Goal: Book appointment/travel/reservation

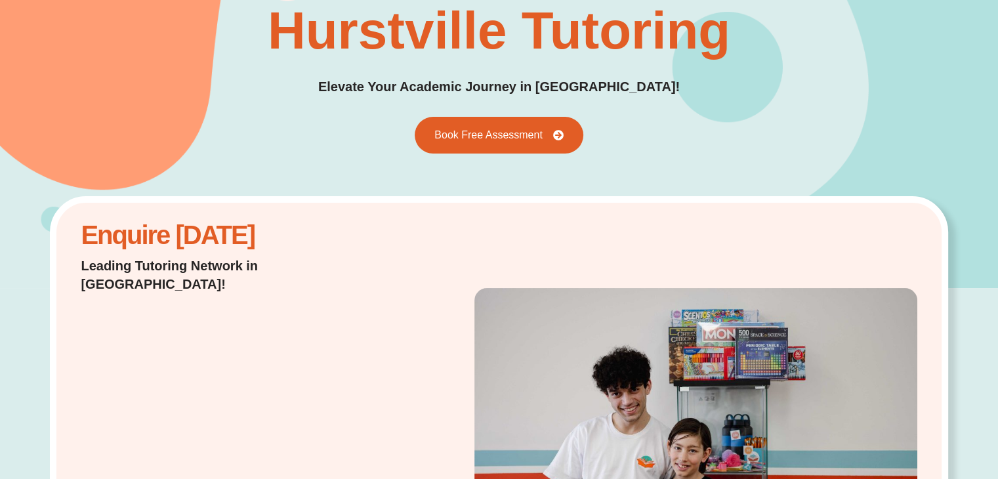
scroll to position [112, 0]
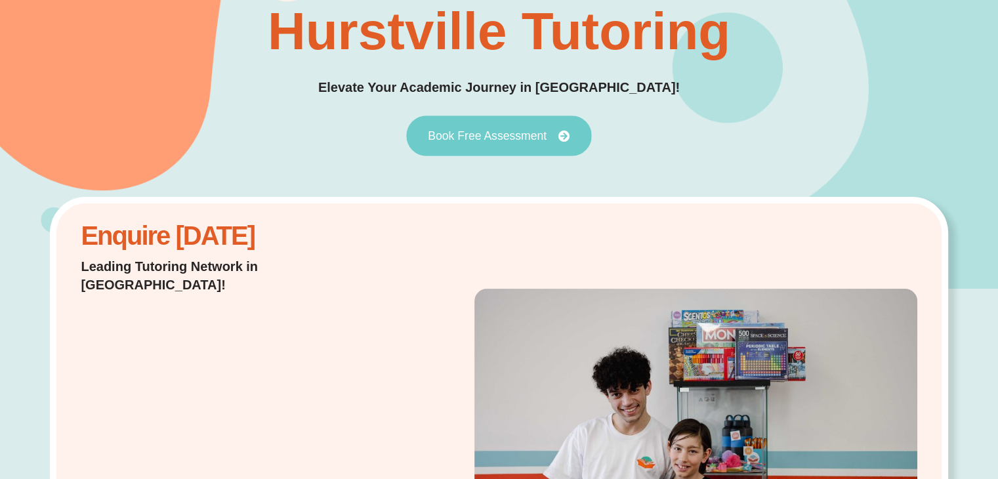
click at [446, 137] on span "Book Free Assessment" at bounding box center [487, 136] width 119 height 12
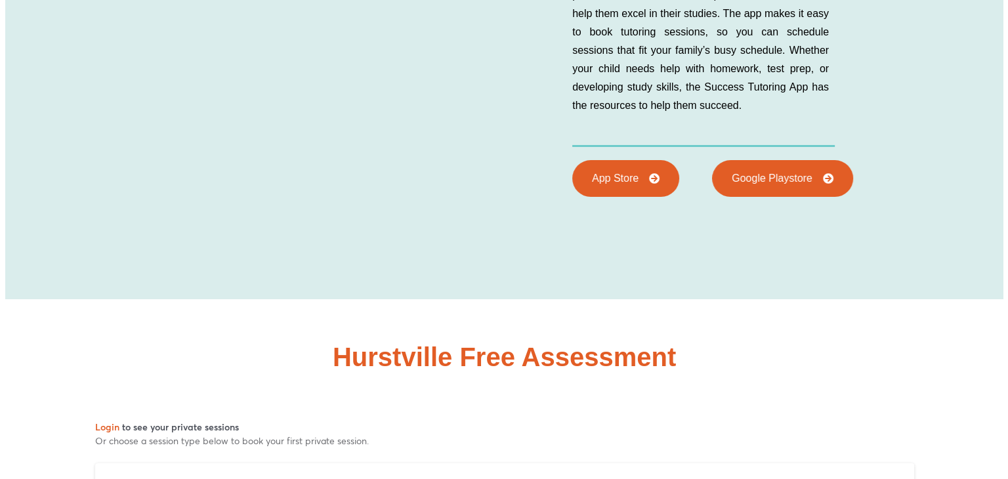
scroll to position [5062, 0]
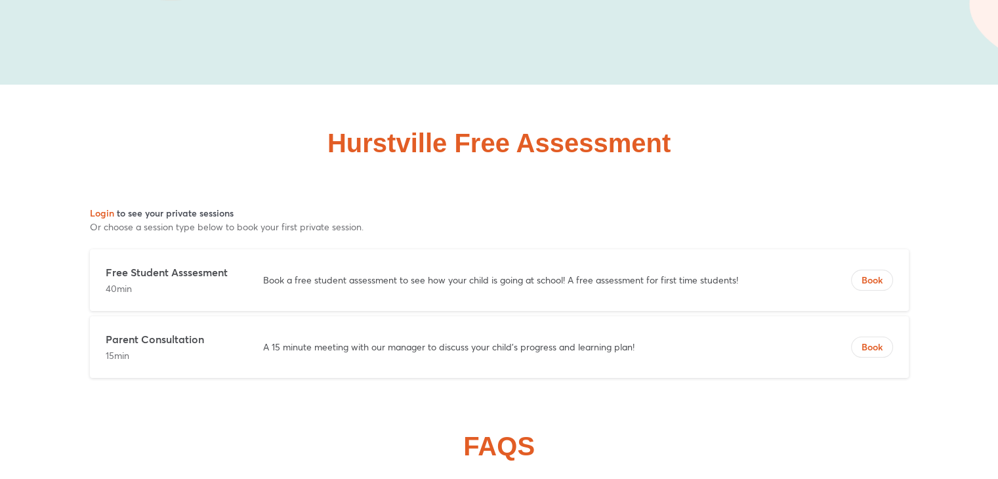
click at [357, 276] on div "Free Student Asssesment 40min Book a free student assessment to see how your ch…" at bounding box center [499, 280] width 819 height 62
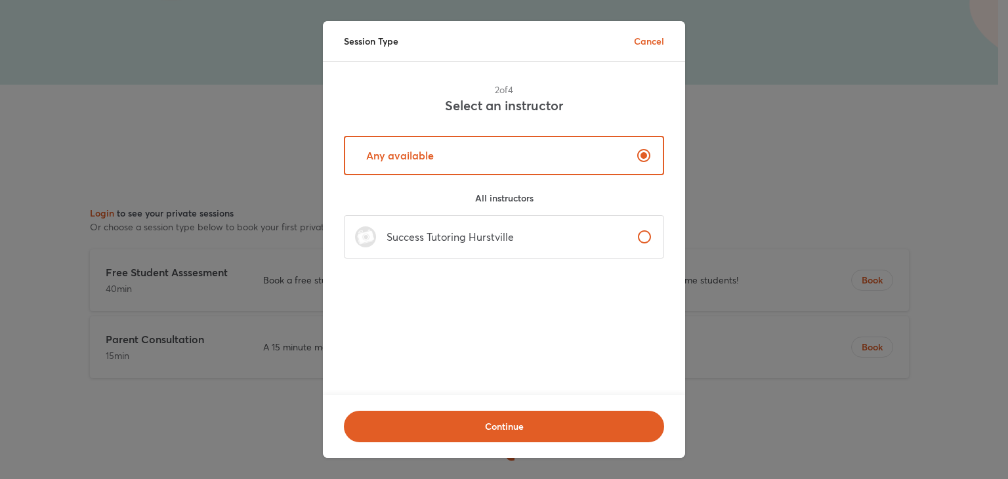
click at [424, 160] on p "Any available" at bounding box center [395, 156] width 78 height 16
click at [402, 239] on p "Success Tutoring Hurstville" at bounding box center [445, 237] width 138 height 16
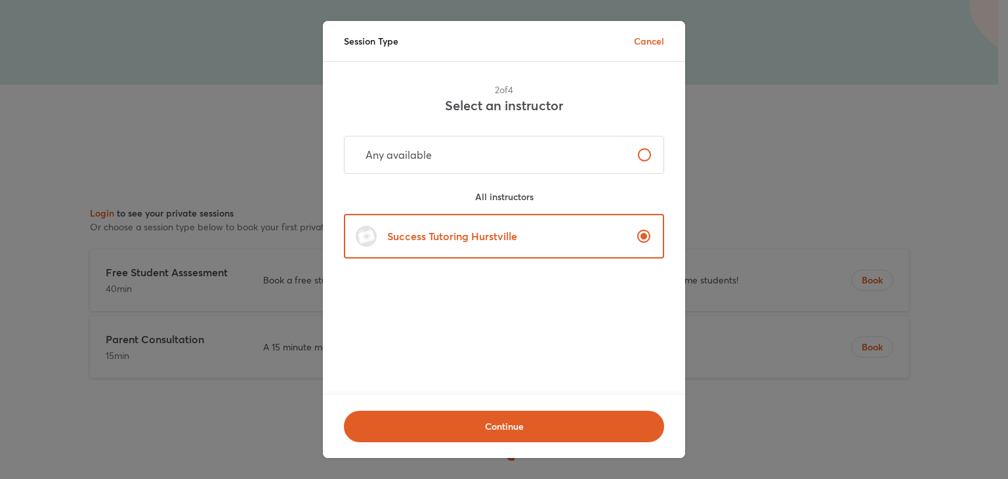
click at [390, 400] on div "Continue" at bounding box center [504, 426] width 362 height 63
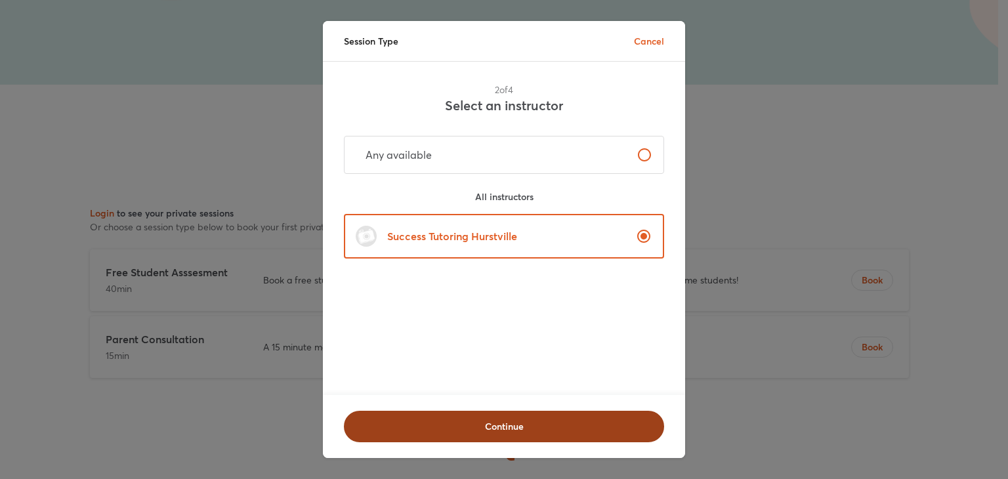
click at [398, 420] on span "Continue" at bounding box center [504, 426] width 286 height 13
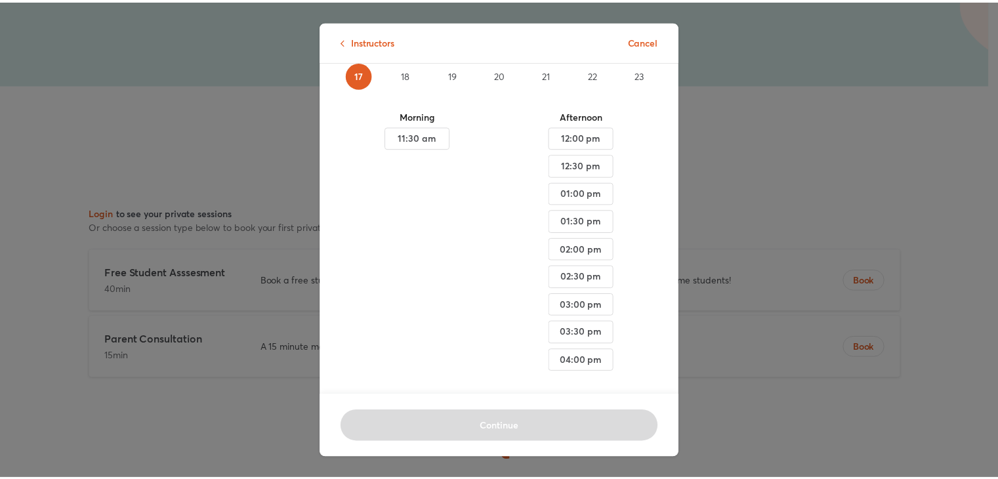
scroll to position [110, 0]
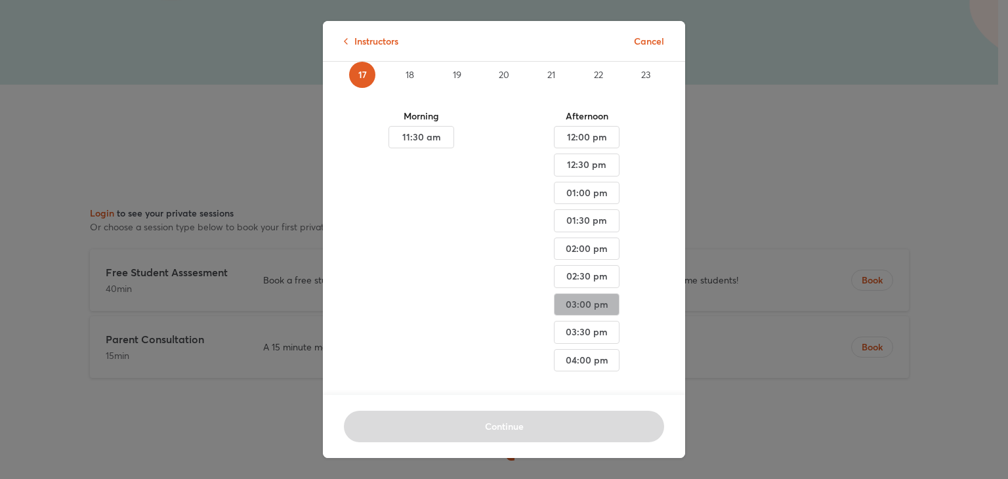
click at [443, 146] on span "03:00 pm" at bounding box center [421, 137] width 43 height 16
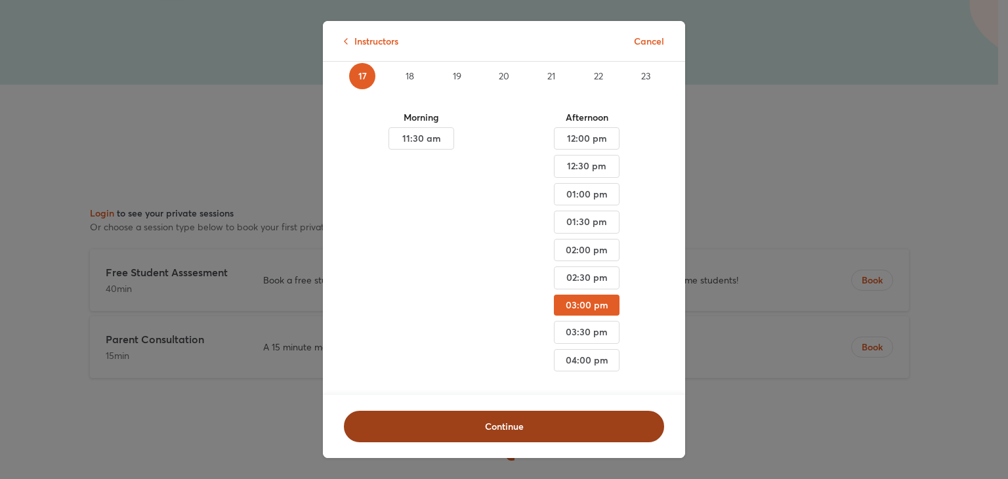
click at [456, 411] on button "Continue" at bounding box center [504, 426] width 320 height 31
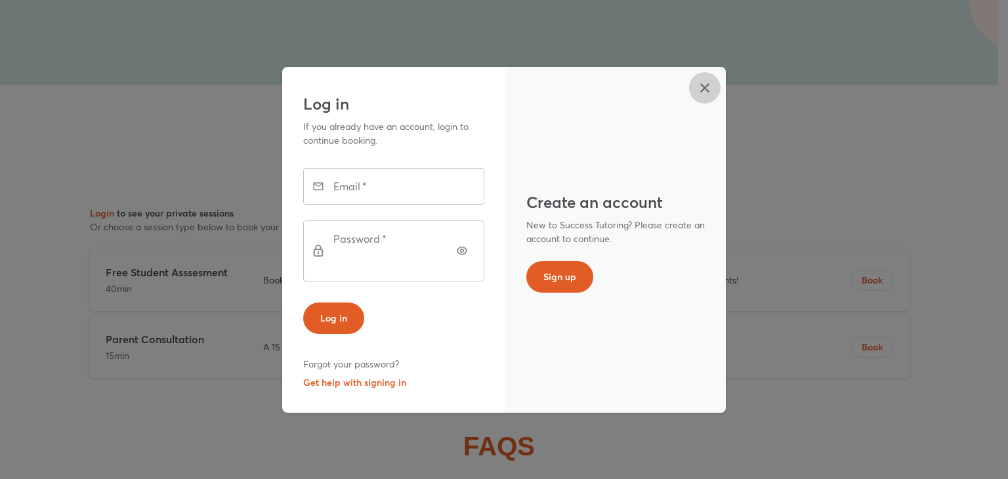
click at [707, 93] on icon "button" at bounding box center [704, 87] width 9 height 9
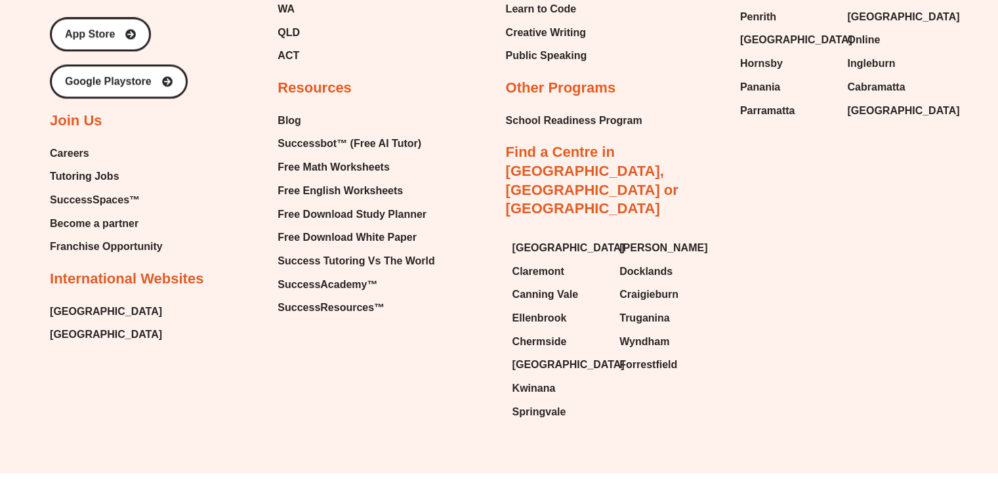
scroll to position [6678, 0]
